Goal: Register for event/course

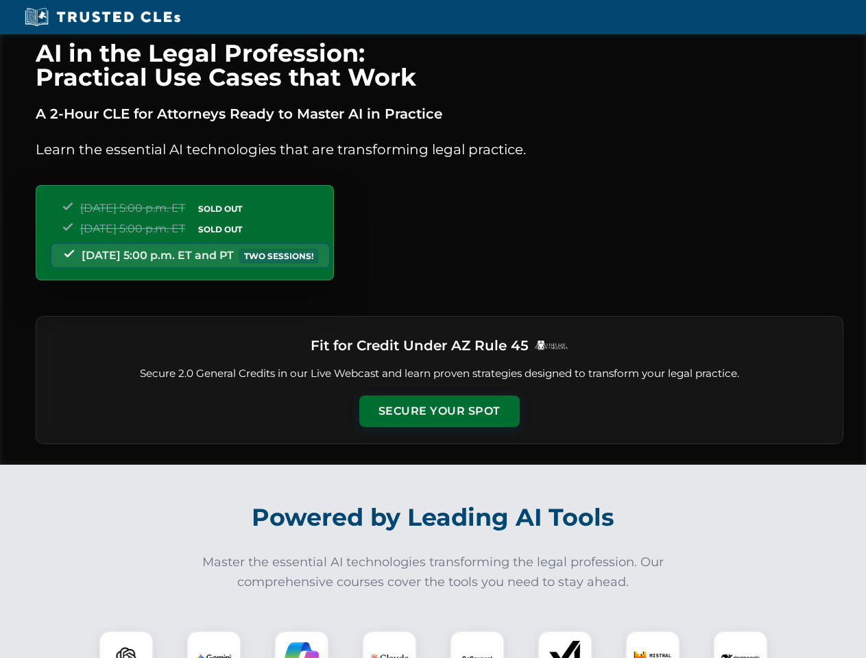
click at [439, 411] on button "Secure Your Spot" at bounding box center [439, 412] width 160 height 32
click at [126, 645] on img at bounding box center [126, 659] width 40 height 40
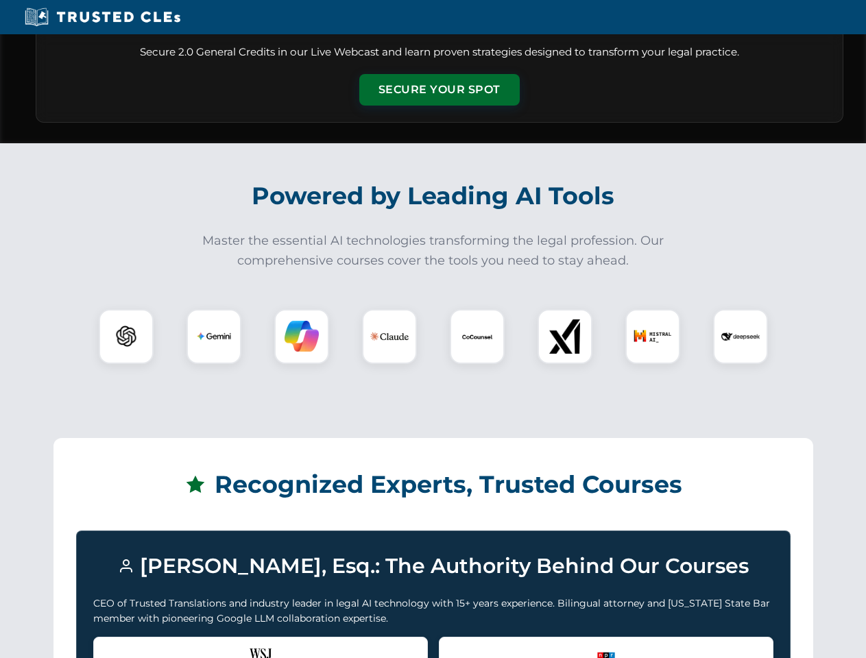
click at [214, 645] on div "Recognized by the WSJ [PERSON_NAME] was featured for his expertise in AI legal …" at bounding box center [260, 664] width 335 height 55
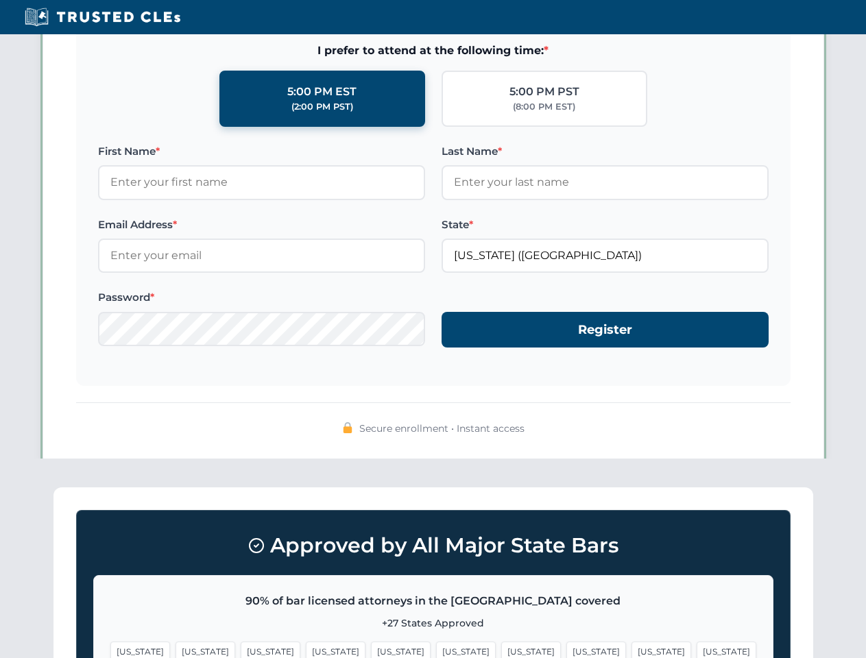
click at [501, 645] on span "[US_STATE]" at bounding box center [531, 652] width 60 height 20
click at [632, 645] on span "[US_STATE]" at bounding box center [662, 652] width 60 height 20
